Goal: Task Accomplishment & Management: Manage account settings

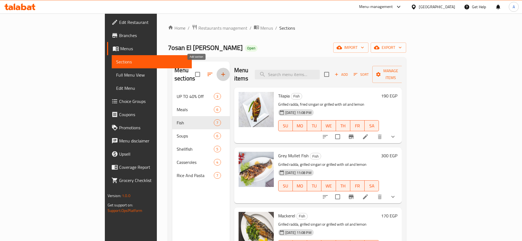
click at [220, 71] on icon "button" at bounding box center [223, 74] width 7 height 7
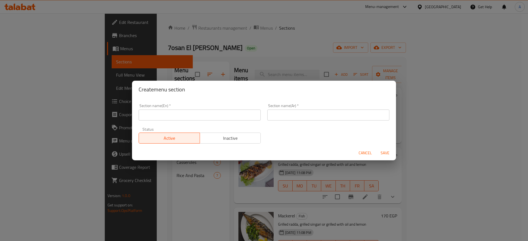
click at [220, 121] on div "Section name(En)   * Section name(En) *" at bounding box center [199, 112] width 129 height 23
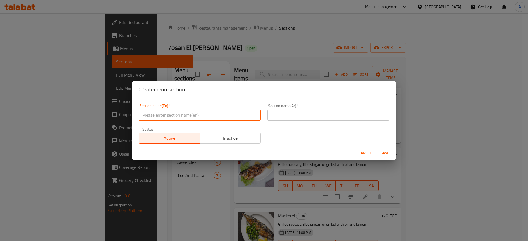
click at [220, 120] on input "text" at bounding box center [200, 115] width 122 height 11
paste input "Nile Fish"
type input "Nile Fish"
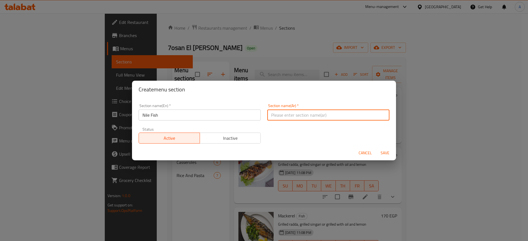
click at [288, 113] on input "text" at bounding box center [328, 115] width 122 height 11
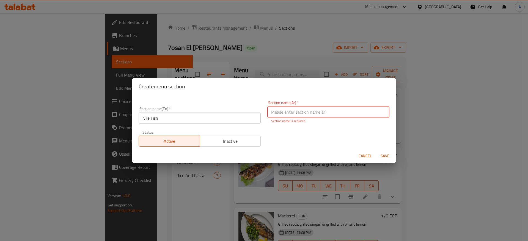
paste input "ركن الأسماك النيلي"
type input "ركن الأسماك النيلي"
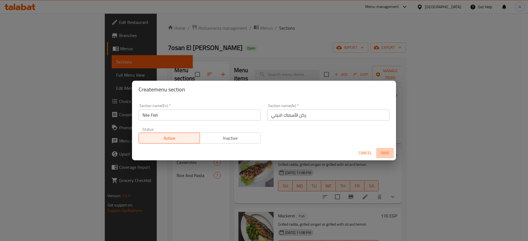
click at [388, 153] on span "Save" at bounding box center [384, 153] width 13 height 7
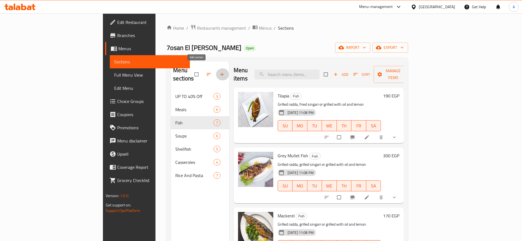
click at [219, 72] on icon "button" at bounding box center [222, 75] width 6 height 6
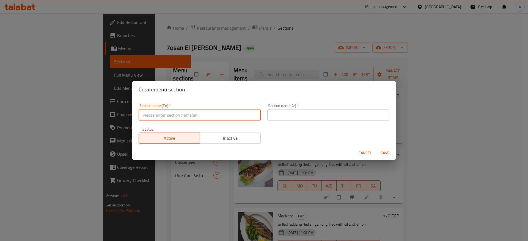
click at [232, 117] on input "text" at bounding box center [200, 115] width 122 height 11
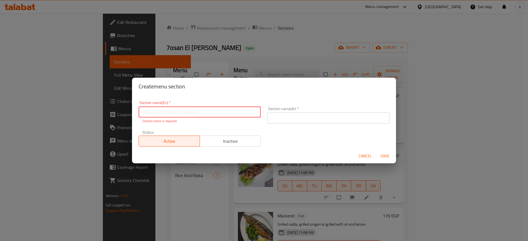
paste input "Nile Fish Corner"
type input "Nile Fish Corner"
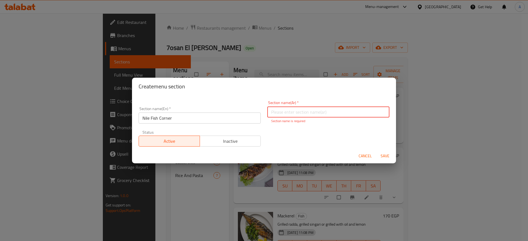
paste input "ركن الأسماك النيلي"
type input "ركن الأسماك النيلي"
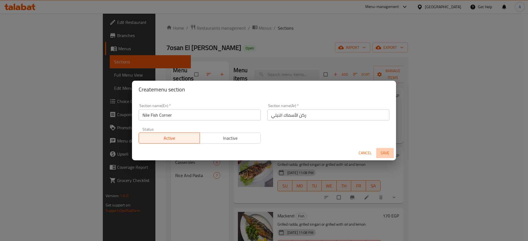
click at [385, 154] on span "Save" at bounding box center [384, 153] width 13 height 7
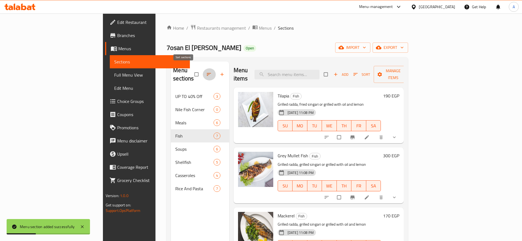
click at [206, 72] on icon "button" at bounding box center [209, 75] width 6 height 6
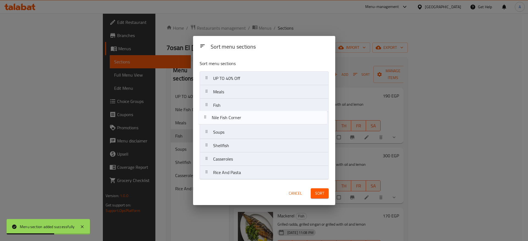
drag, startPoint x: 211, startPoint y: 95, endPoint x: 209, endPoint y: 123, distance: 28.4
click at [209, 123] on nav "UP TO 40% Off Nile Fish Corner Meals Fish Soups Shellfish Casseroles Rice And P…" at bounding box center [264, 126] width 129 height 108
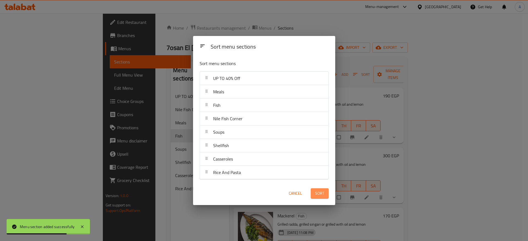
click at [317, 196] on span "Sort" at bounding box center [319, 193] width 9 height 7
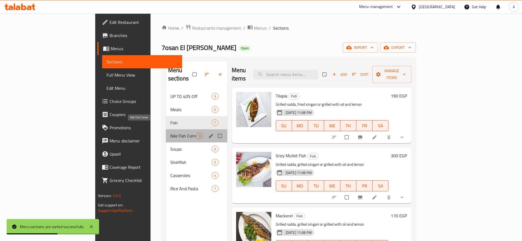
click at [170, 133] on span "Nile Fish Corner" at bounding box center [183, 136] width 26 height 7
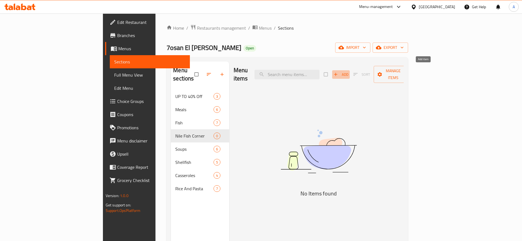
click at [348, 72] on span "Add" at bounding box center [340, 75] width 15 height 6
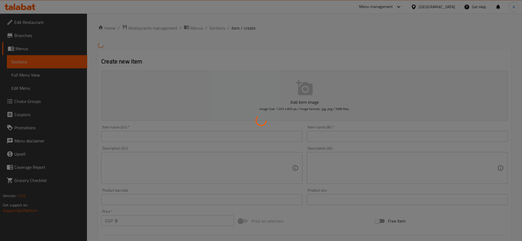
click at [268, 142] on div at bounding box center [261, 120] width 522 height 241
click at [265, 139] on div at bounding box center [261, 120] width 522 height 241
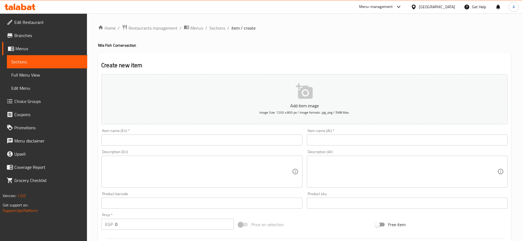
click at [186, 140] on input "text" at bounding box center [201, 140] width 201 height 11
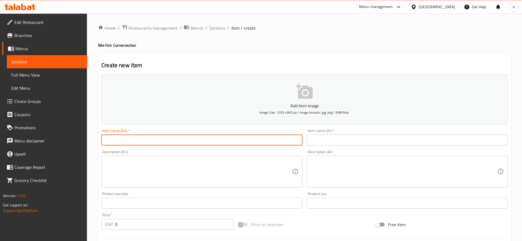
paste input "White Thunder Casserole"
click at [121, 140] on input "White Thunder Casserole" at bounding box center [201, 140] width 201 height 11
type input "White Catfish Casserole"
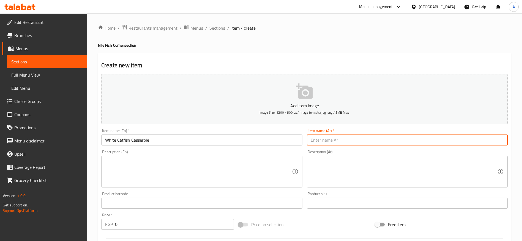
click at [343, 137] on input "text" at bounding box center [407, 140] width 201 height 11
type input "طاجن رعاد بياض"
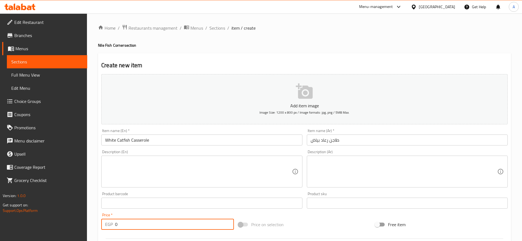
click at [163, 229] on input "0" at bounding box center [174, 224] width 119 height 11
type input "200"
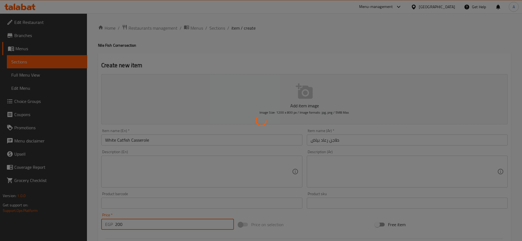
type input "0"
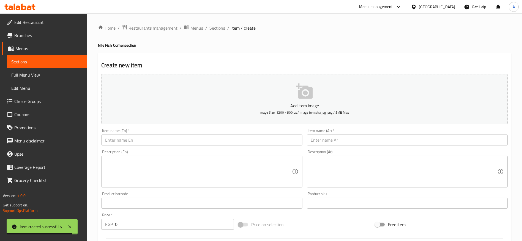
click at [220, 28] on span "Sections" at bounding box center [217, 28] width 16 height 7
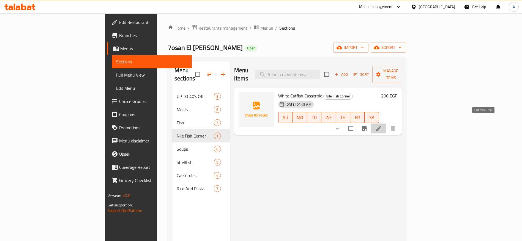
click at [382, 125] on icon at bounding box center [378, 128] width 7 height 7
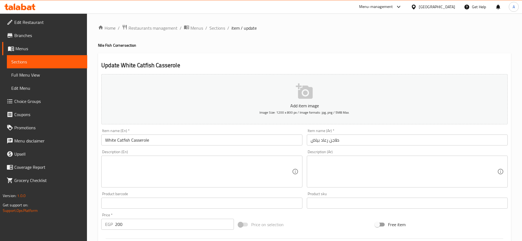
click at [110, 140] on input "White Catfish Casserole" at bounding box center [201, 140] width 201 height 11
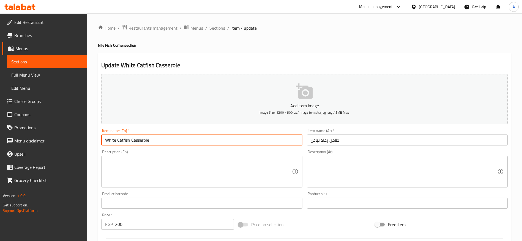
click at [110, 140] on input "White Catfish Casserole" at bounding box center [201, 140] width 201 height 11
type input "Bayad Catfish Casserole"
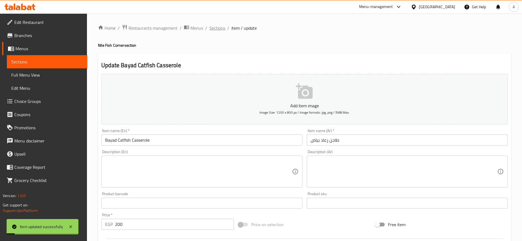
click at [222, 30] on span "Sections" at bounding box center [217, 28] width 16 height 7
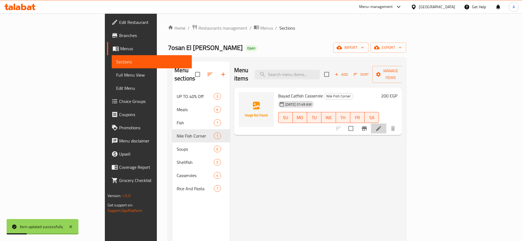
click at [386, 124] on li at bounding box center [378, 129] width 15 height 10
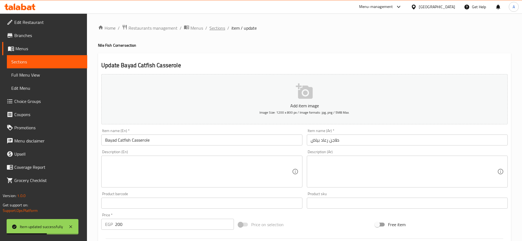
click at [219, 30] on span "Sections" at bounding box center [217, 28] width 16 height 7
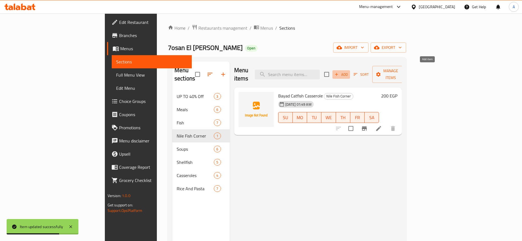
click at [348, 72] on span "Add" at bounding box center [341, 75] width 15 height 6
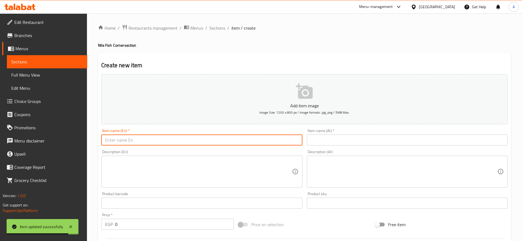
click at [267, 139] on input "text" at bounding box center [201, 140] width 201 height 11
paste input "Elephantfish"
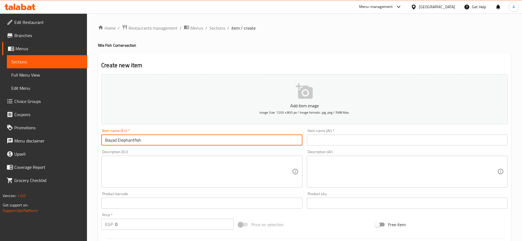
click at [216, 141] on input "Bayad Elephantfish" at bounding box center [201, 140] width 201 height 11
type input "Bayad Elephantfish Casserole"
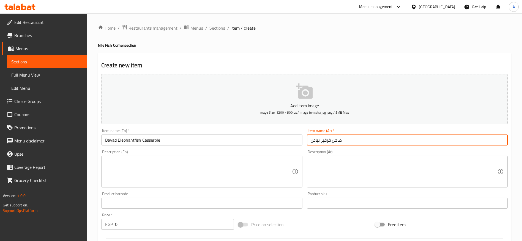
type input "طاجن قرقير بياض"
click at [164, 229] on input "0" at bounding box center [174, 224] width 119 height 11
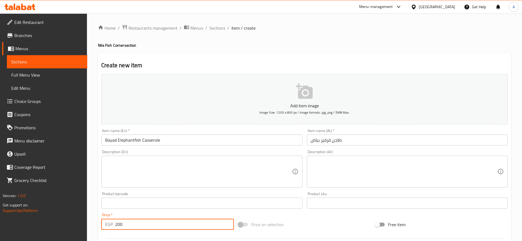
type input "200"
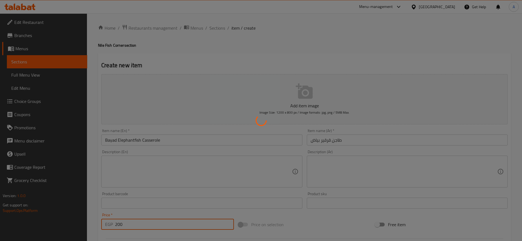
type input "0"
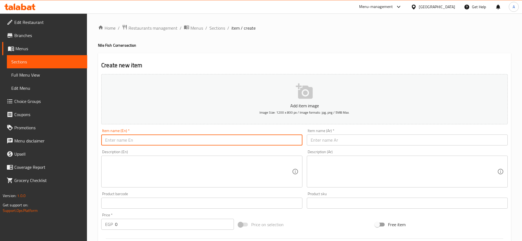
click at [213, 142] on input "text" at bounding box center [201, 140] width 201 height 11
paste input "مز بياض"
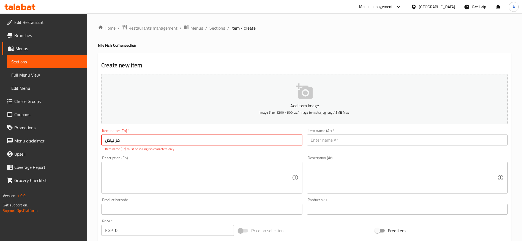
type input "مز بياض"
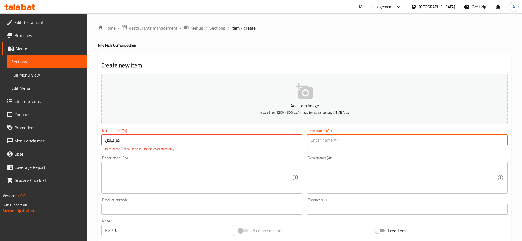
click at [345, 139] on input "text" at bounding box center [407, 140] width 201 height 11
type input "طاجن مز بياض"
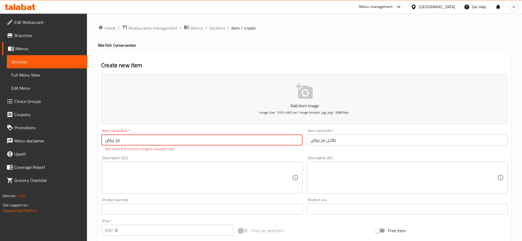
click at [255, 135] on input "مز بياض" at bounding box center [201, 140] width 201 height 11
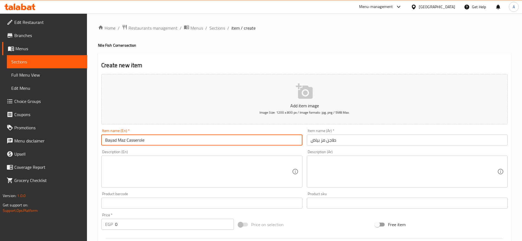
type input "Bayad Maz Casserole"
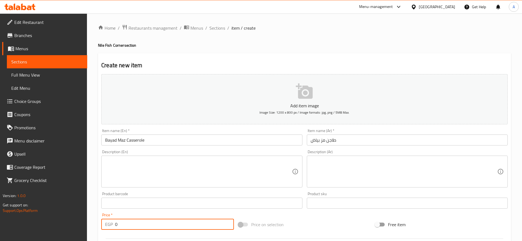
click at [183, 224] on input "0" at bounding box center [174, 224] width 119 height 11
type input "200"
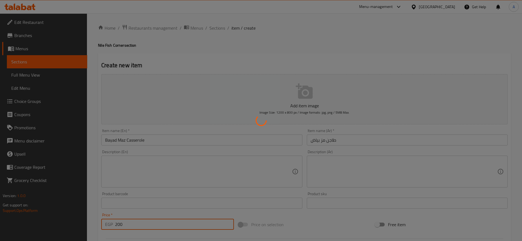
type input "0"
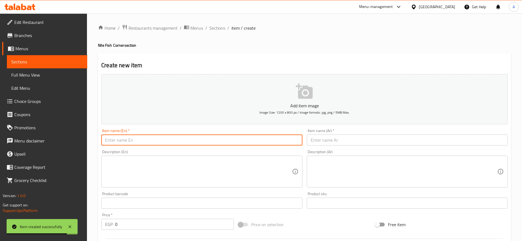
click at [273, 143] on input "text" at bounding box center [201, 140] width 201 height 11
paste input "Nile perch"
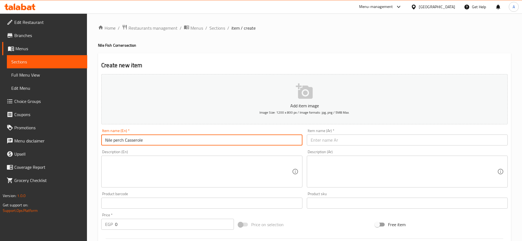
type input "Nile perch Casserole"
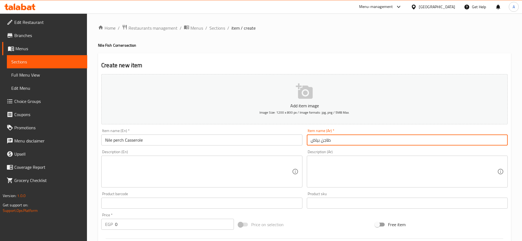
type input "طاجن بياض"
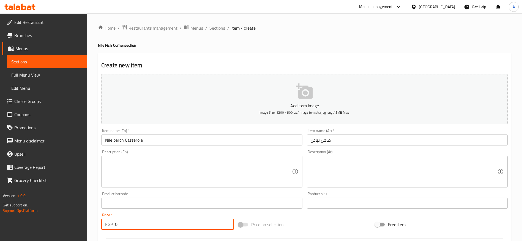
click at [194, 220] on input "0" at bounding box center [174, 224] width 119 height 11
type input "300"
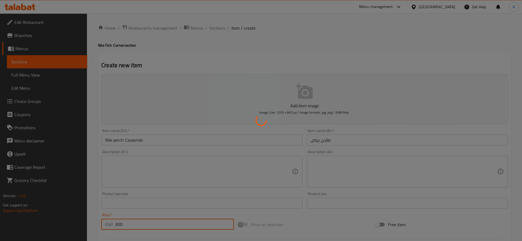
type input "0"
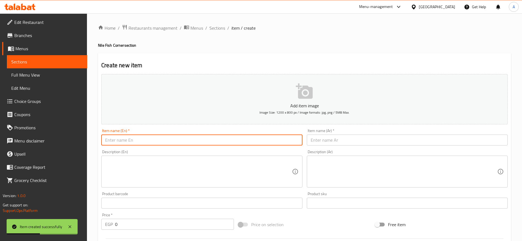
click at [214, 138] on input "text" at bounding box center [201, 140] width 201 height 11
type input "س"
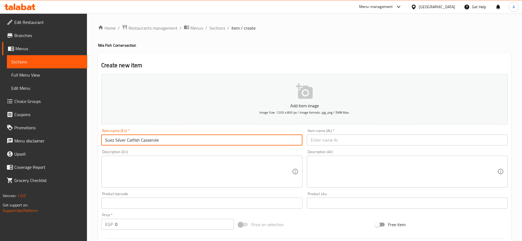
type input "Suez Silver Catfish Casserole"
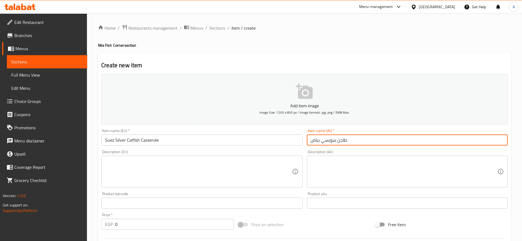
type input "طاجن سويسي بياض"
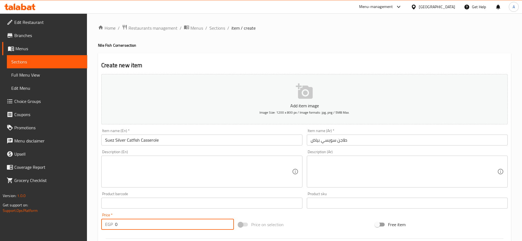
click at [141, 221] on input "0" at bounding box center [174, 224] width 119 height 11
type input "250"
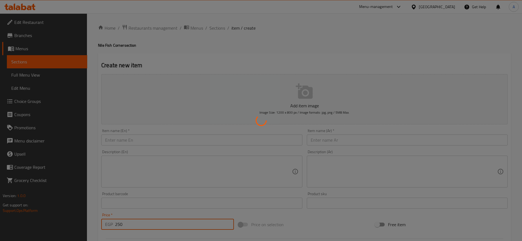
type input "0"
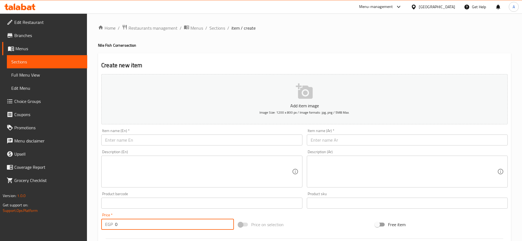
click at [236, 141] on input "text" at bounding box center [201, 140] width 201 height 11
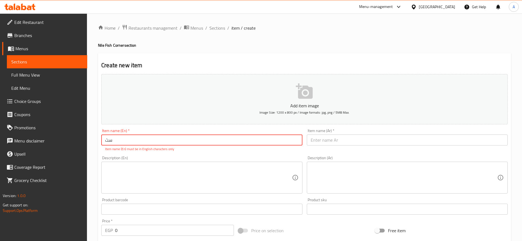
type input "س"
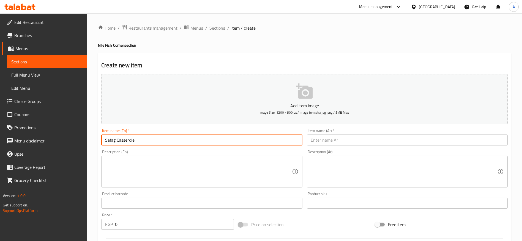
type input "Sefag Casserole"
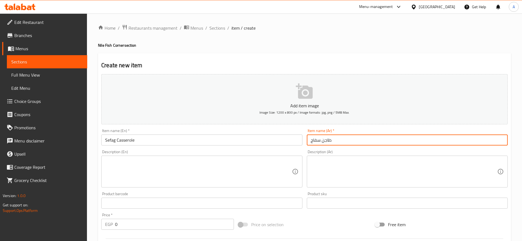
type input "طاجن سفاج"
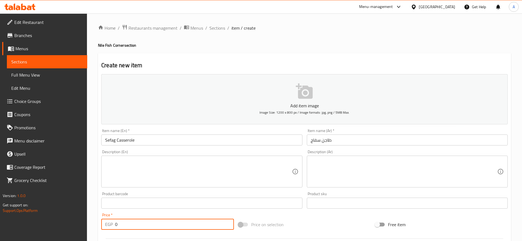
click at [175, 224] on input "0" at bounding box center [174, 224] width 119 height 11
type input "250"
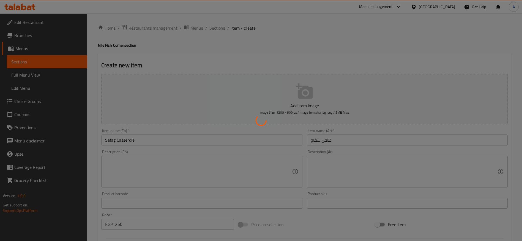
type input "0"
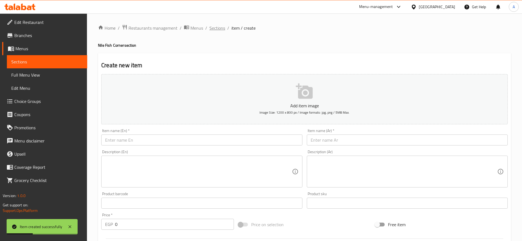
click at [215, 30] on span "Sections" at bounding box center [217, 28] width 16 height 7
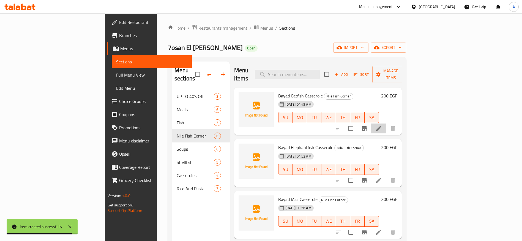
click at [386, 124] on li at bounding box center [378, 129] width 15 height 10
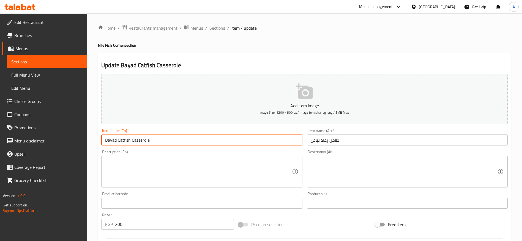
click at [114, 142] on input "Bayad Catfish Casserole" at bounding box center [201, 140] width 201 height 11
type input "Raad Bayad Casserole"
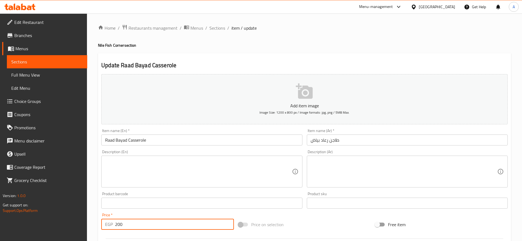
click at [171, 221] on input "200" at bounding box center [174, 224] width 119 height 11
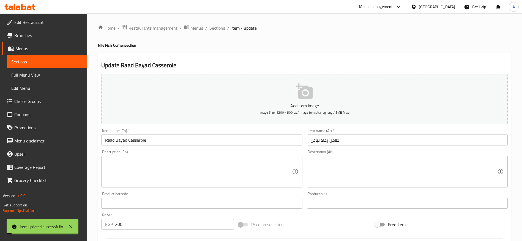
click at [218, 29] on span "Sections" at bounding box center [217, 28] width 16 height 7
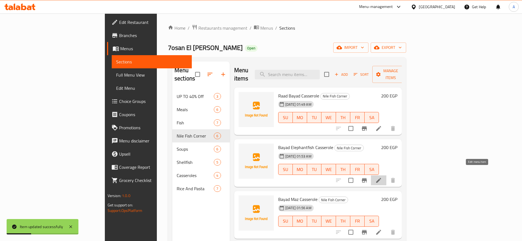
click at [382, 177] on icon at bounding box center [378, 180] width 7 height 7
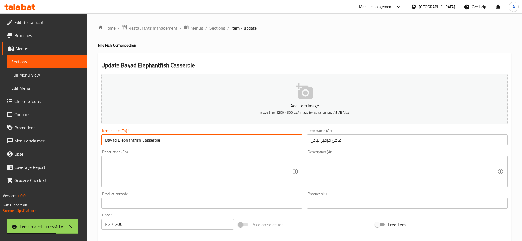
click at [108, 141] on input "Bayad Elephantfish Casserole" at bounding box center [201, 140] width 201 height 11
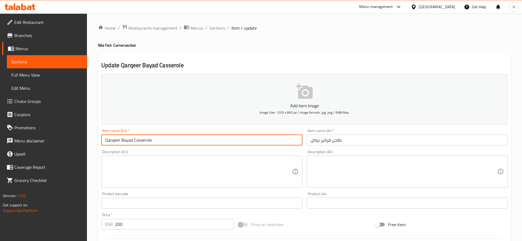
type input "Qarqeer Bayad Casserole"
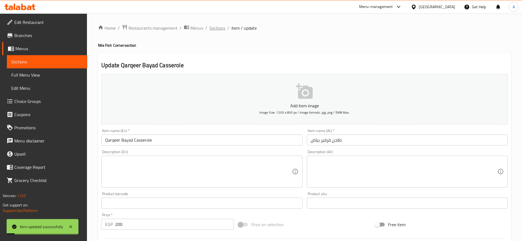
click at [218, 29] on span "Sections" at bounding box center [217, 28] width 16 height 7
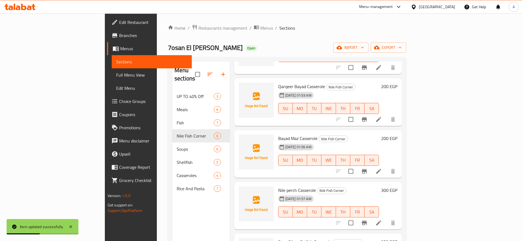
scroll to position [63, 0]
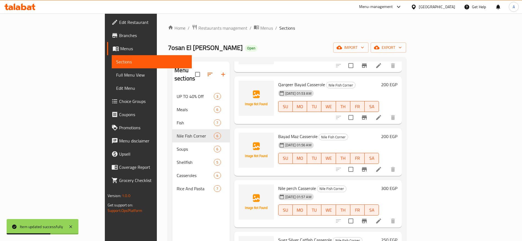
click at [399, 168] on div at bounding box center [366, 169] width 68 height 13
click at [382, 166] on icon at bounding box center [378, 169] width 7 height 7
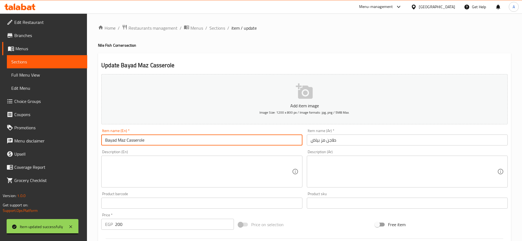
click at [111, 142] on input "Bayad Maz Casserole" at bounding box center [201, 140] width 201 height 11
type input "Mz Bayad Casserole"
click at [140, 223] on input "200" at bounding box center [174, 224] width 119 height 11
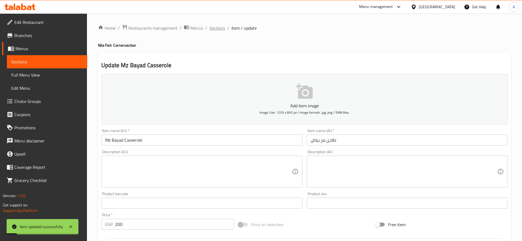
click at [217, 29] on span "Sections" at bounding box center [217, 28] width 16 height 7
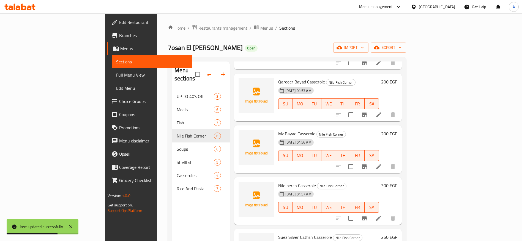
scroll to position [83, 0]
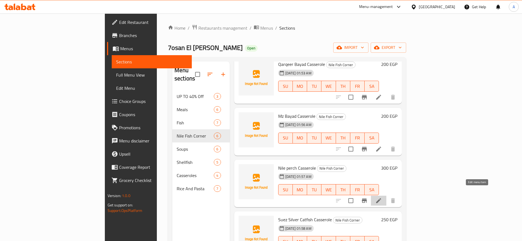
click at [381, 199] on icon at bounding box center [378, 201] width 5 height 5
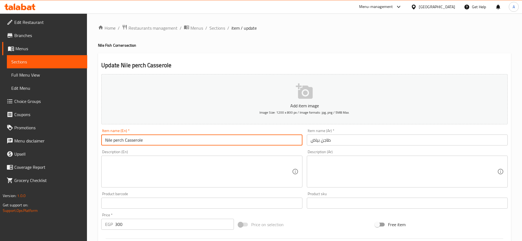
drag, startPoint x: 123, startPoint y: 142, endPoint x: 85, endPoint y: 144, distance: 37.8
click at [85, 144] on div "Edit Restaurant Branches Menus Sections Full Menu View Edit Menu Choice Groups …" at bounding box center [261, 200] width 522 height 375
type input "Bayad Casserole"
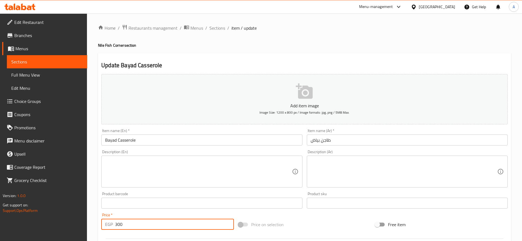
click at [134, 222] on input "300" at bounding box center [174, 224] width 119 height 11
click at [218, 27] on span "Sections" at bounding box center [217, 28] width 16 height 7
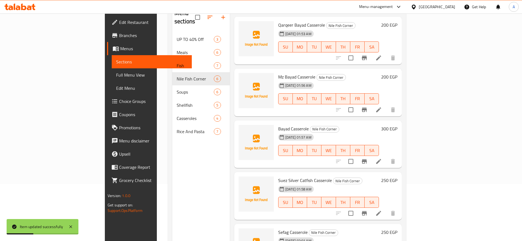
scroll to position [83, 0]
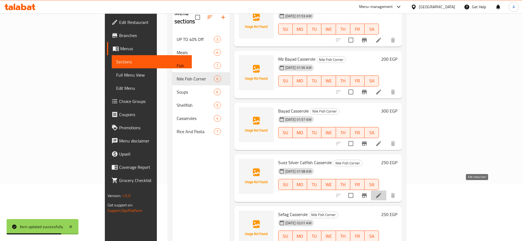
click at [382, 193] on icon at bounding box center [378, 196] width 7 height 7
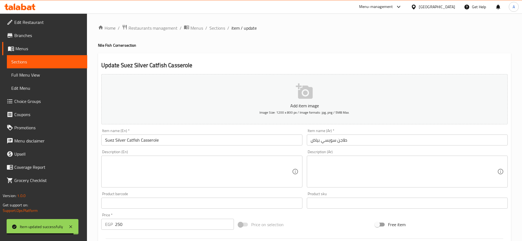
click at [120, 139] on input "Suez Silver Catfish Casserole" at bounding box center [201, 140] width 201 height 11
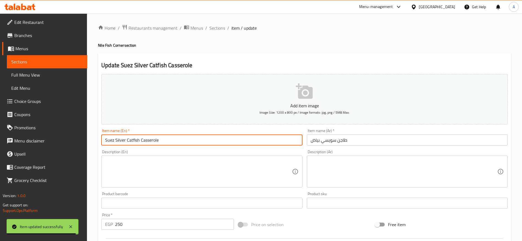
click at [120, 139] on input "Suez Silver Catfish Casserole" at bounding box center [201, 140] width 201 height 11
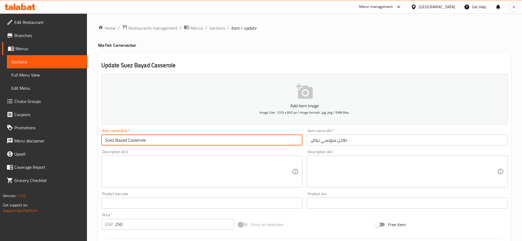
type input "Suez Bayad Casserole"
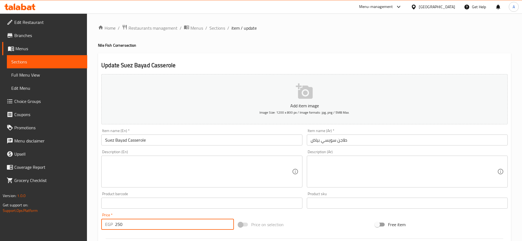
click at [157, 227] on input "250" at bounding box center [174, 224] width 119 height 11
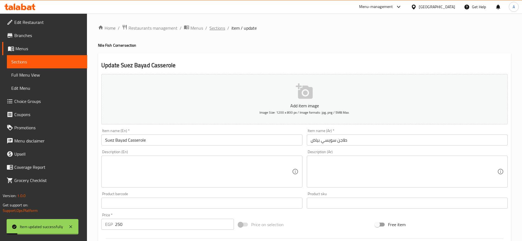
click at [219, 28] on span "Sections" at bounding box center [217, 28] width 16 height 7
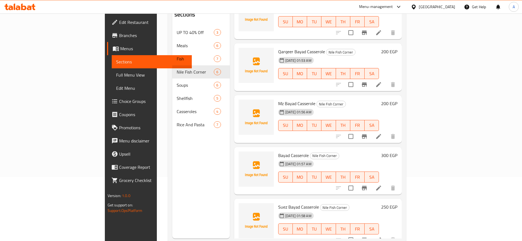
scroll to position [32, 0]
